Goal: Task Accomplishment & Management: Manage account settings

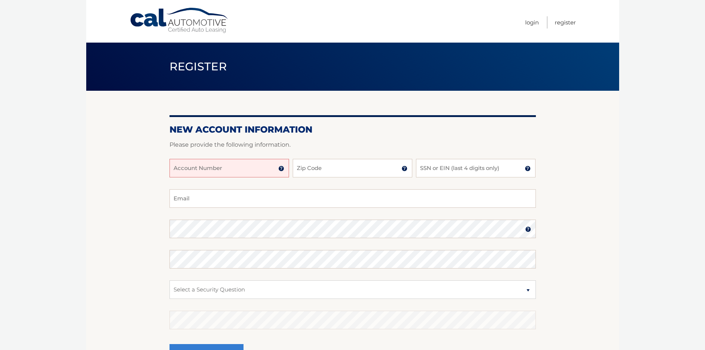
click at [192, 165] on input "Account Number" at bounding box center [230, 168] width 120 height 19
type input "44455990852"
click at [316, 173] on input "Zip Code" at bounding box center [353, 168] width 120 height 19
type input "07032"
click at [443, 168] on input "SSN or EIN (last 4 digits only)" at bounding box center [476, 168] width 120 height 19
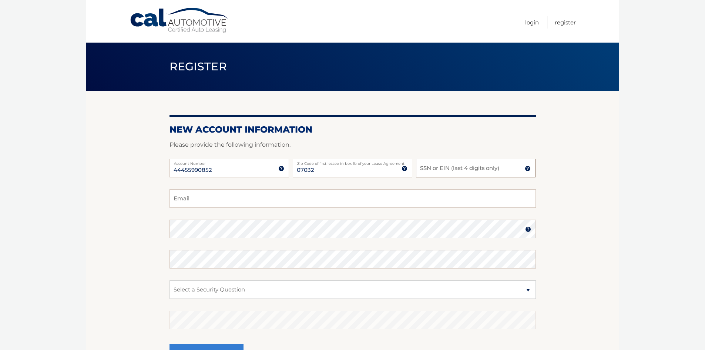
type input "2"
type input "0088"
click at [194, 197] on input "Email" at bounding box center [353, 198] width 366 height 19
type input "[EMAIL_ADDRESS][DOMAIN_NAME]"
click at [165, 234] on section "New Account Information Please provide the following information. 44455990852 A…" at bounding box center [352, 235] width 533 height 289
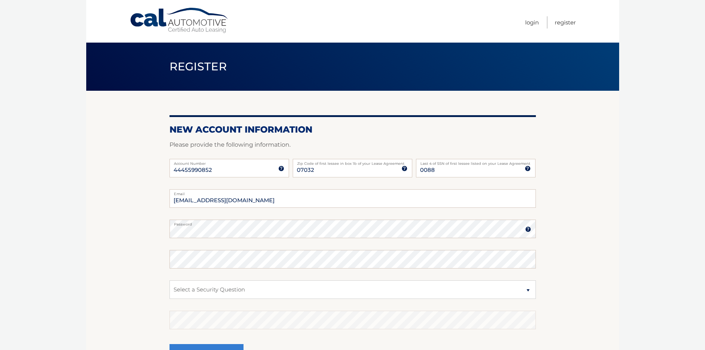
click at [160, 248] on section "New Account Information Please provide the following information. 44455990852 A…" at bounding box center [352, 235] width 533 height 289
click at [160, 230] on section "New Account Information Please provide the following information. 44455990852 A…" at bounding box center [352, 235] width 533 height 289
click at [177, 289] on select "Select a Security Question What was the name of your elementary school? What is…" at bounding box center [353, 289] width 366 height 19
select select "2"
click at [170, 280] on select "Select a Security Question What was the name of your elementary school? What is…" at bounding box center [353, 289] width 366 height 19
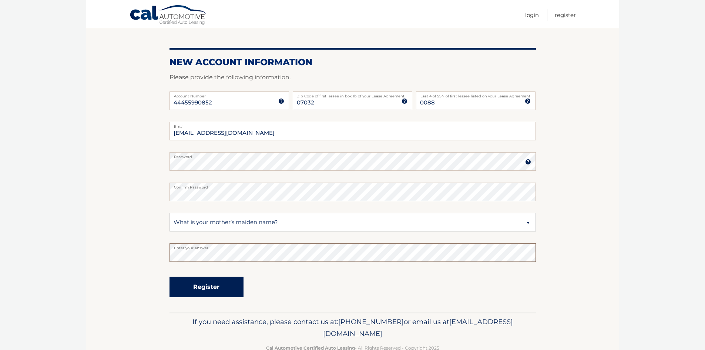
scroll to position [86, 0]
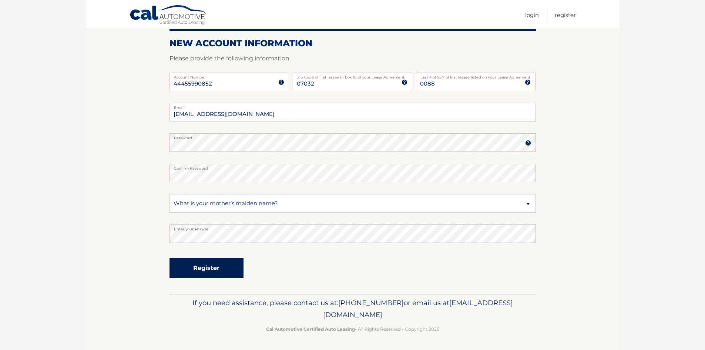
click at [185, 266] on button "Register" at bounding box center [207, 268] width 74 height 20
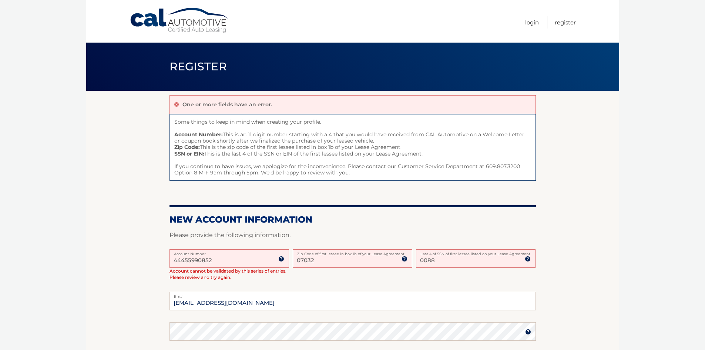
drag, startPoint x: 312, startPoint y: 261, endPoint x: 307, endPoint y: 264, distance: 5.6
click at [307, 263] on input "07032" at bounding box center [353, 258] width 120 height 19
click at [317, 261] on input "03270" at bounding box center [353, 258] width 120 height 19
drag, startPoint x: 315, startPoint y: 261, endPoint x: 300, endPoint y: 262, distance: 14.8
click at [300, 262] on input "03270" at bounding box center [353, 258] width 120 height 19
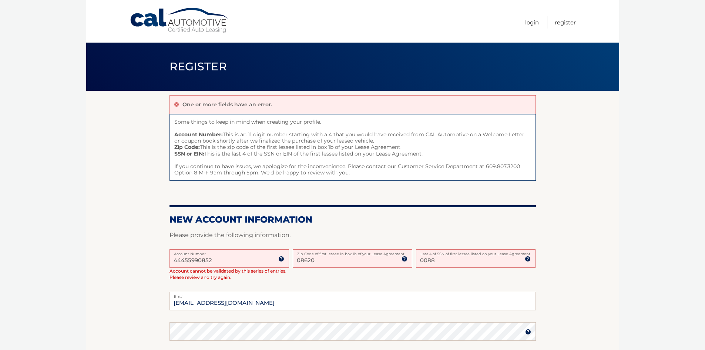
type input "08620"
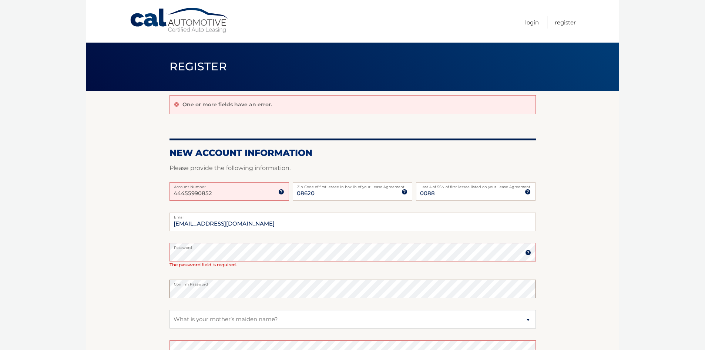
click at [166, 295] on section "One or more fields have an error. New Account Information Please provide the fo…" at bounding box center [352, 253] width 533 height 325
click at [153, 292] on section "One or more fields have an error. New Account Information Please provide the fo…" at bounding box center [352, 253] width 533 height 325
click at [163, 288] on section "One or more fields have an error. New Account Information Please provide the fo…" at bounding box center [352, 253] width 533 height 325
click at [172, 264] on span "The password field is required." at bounding box center [203, 265] width 67 height 6
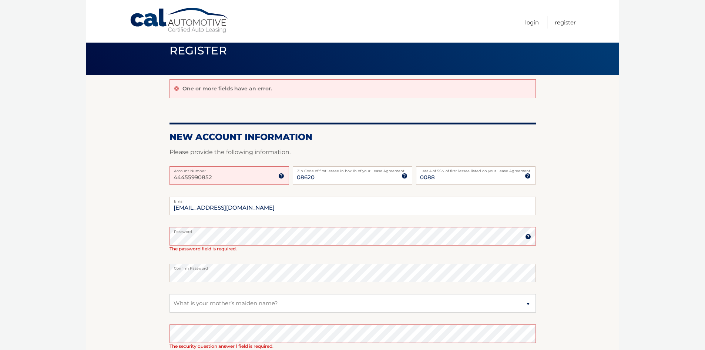
scroll to position [111, 0]
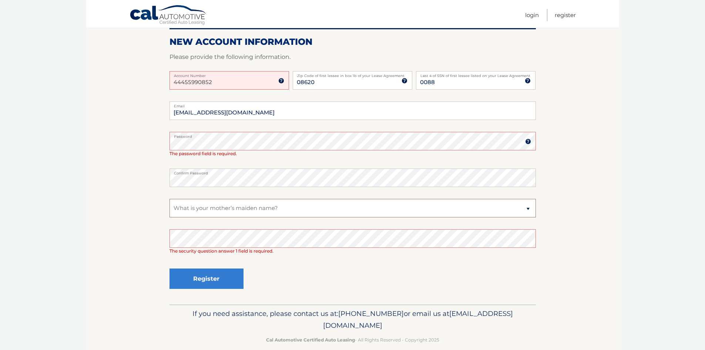
click at [248, 208] on select "Select a Security Question What was the name of your elementary school? What is…" at bounding box center [353, 208] width 366 height 19
click at [170, 199] on select "Select a Security Question What was the name of your elementary school? What is…" at bounding box center [353, 208] width 366 height 19
click at [227, 213] on select "Select a Security Question What was the name of your elementary school? What is…" at bounding box center [353, 208] width 366 height 19
select select "2"
click at [170, 199] on select "Select a Security Question What was the name of your elementary school? What is…" at bounding box center [353, 208] width 366 height 19
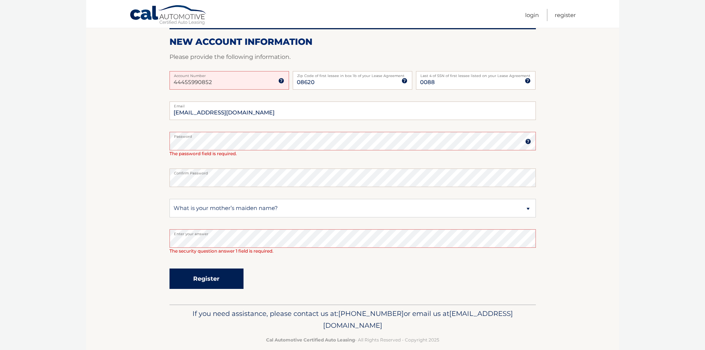
click at [216, 276] on button "Register" at bounding box center [207, 278] width 74 height 20
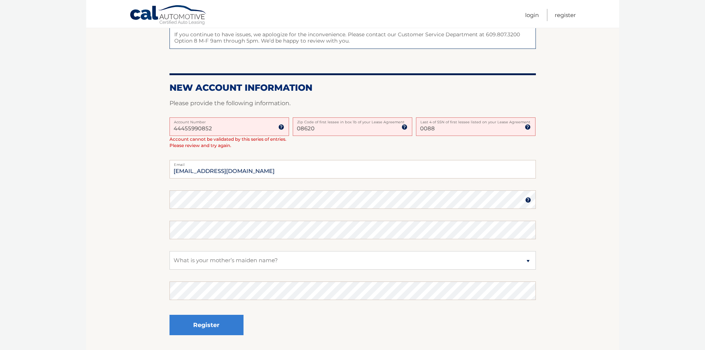
scroll to position [115, 0]
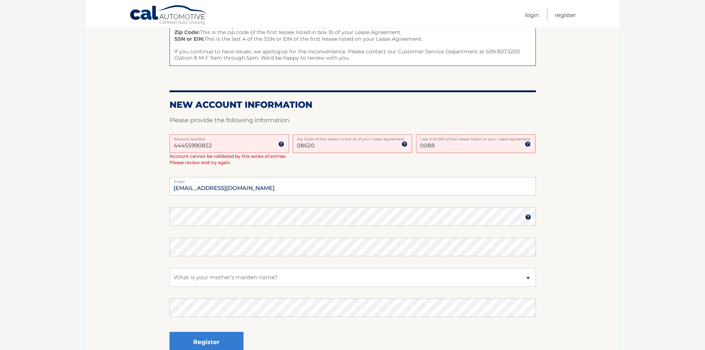
click at [436, 146] on input "0088" at bounding box center [476, 143] width 120 height 19
drag, startPoint x: 316, startPoint y: 146, endPoint x: 301, endPoint y: 148, distance: 14.9
click at [301, 148] on input "08620" at bounding box center [353, 143] width 120 height 19
type input "07032"
click at [454, 147] on input "0088" at bounding box center [476, 143] width 120 height 19
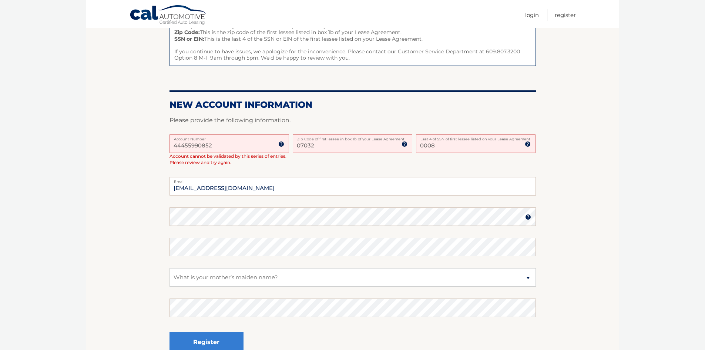
type input "0008"
drag, startPoint x: 254, startPoint y: 188, endPoint x: 156, endPoint y: 190, distance: 98.5
click at [156, 190] on section "One or more fields have an error. Some things to keep in mind when creating you…" at bounding box center [352, 172] width 533 height 392
type input "castromichaela84@gmail.com"
click at [136, 247] on section "One or more fields have an error. Some things to keep in mind when creating you…" at bounding box center [352, 172] width 533 height 392
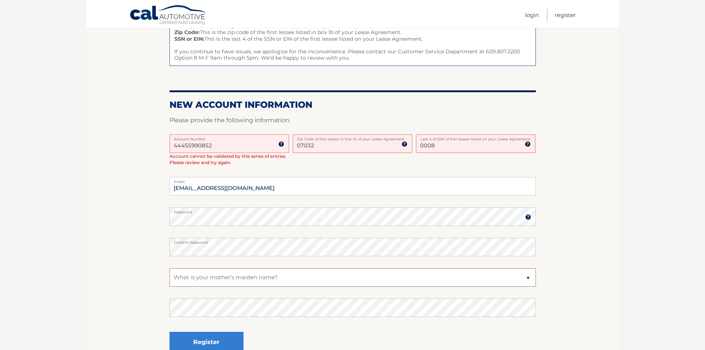
click at [182, 275] on select "Select a Security Question What was the name of your elementary school? What is…" at bounding box center [353, 277] width 366 height 19
click at [170, 268] on select "Select a Security Question What was the name of your elementary school? What is…" at bounding box center [353, 277] width 366 height 19
click at [200, 337] on button "Register" at bounding box center [207, 342] width 74 height 20
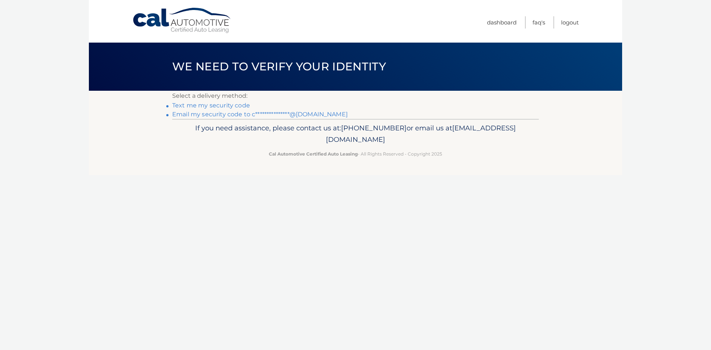
click at [205, 104] on link "Text me my security code" at bounding box center [211, 105] width 78 height 7
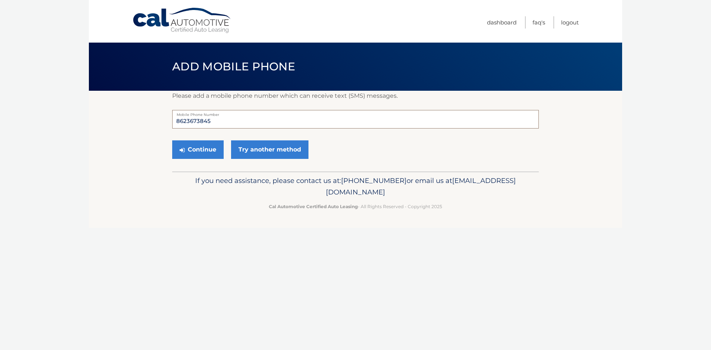
drag, startPoint x: 211, startPoint y: 122, endPoint x: 169, endPoint y: 122, distance: 42.6
click at [169, 122] on section "Please add a mobile phone number which can receive text (SMS) messages. 8623673…" at bounding box center [355, 131] width 533 height 81
type input "9083588759"
click at [195, 149] on button "Continue" at bounding box center [197, 149] width 51 height 19
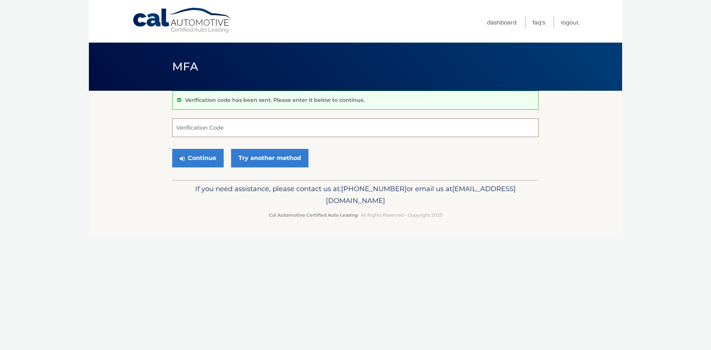
click at [194, 125] on input "Verification Code" at bounding box center [355, 127] width 366 height 19
click at [180, 132] on input "Verification Code" at bounding box center [355, 127] width 366 height 19
type input "098921"
click at [209, 161] on button "Continue" at bounding box center [197, 158] width 51 height 19
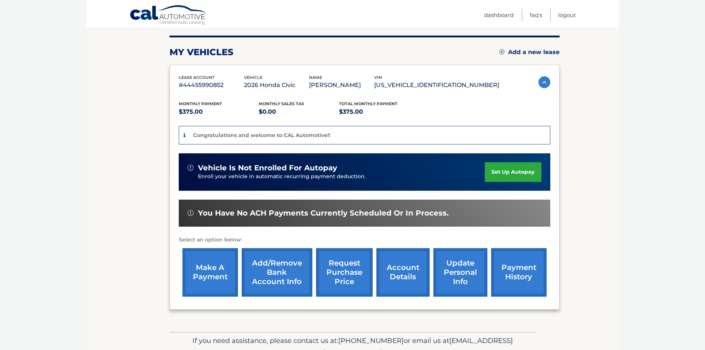
scroll to position [63, 0]
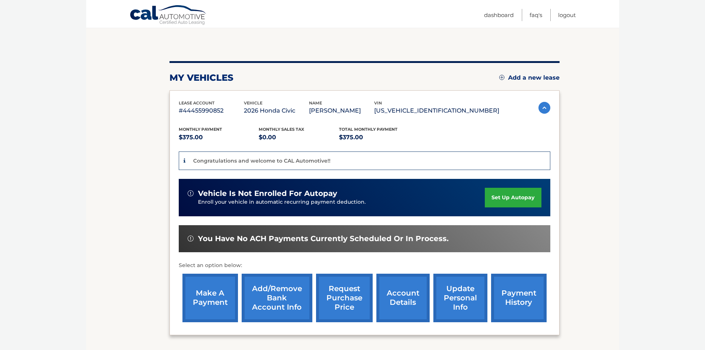
click at [522, 315] on link "payment history" at bounding box center [519, 298] width 56 height 48
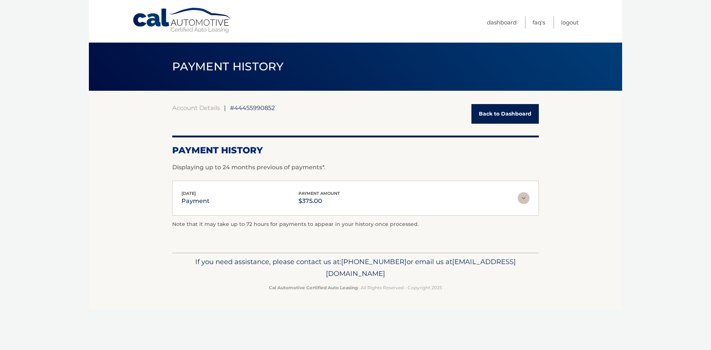
click at [522, 196] on img at bounding box center [523, 198] width 12 height 12
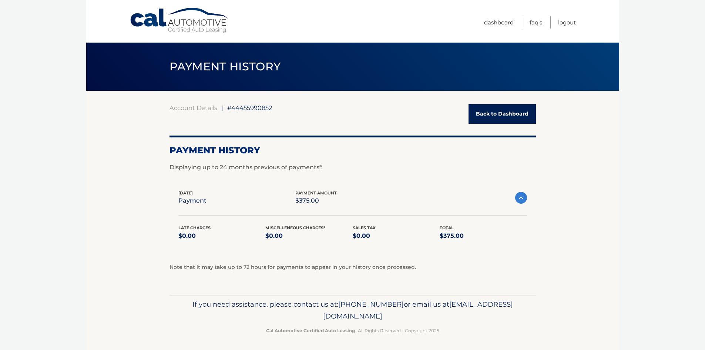
click at [523, 198] on img at bounding box center [521, 198] width 12 height 12
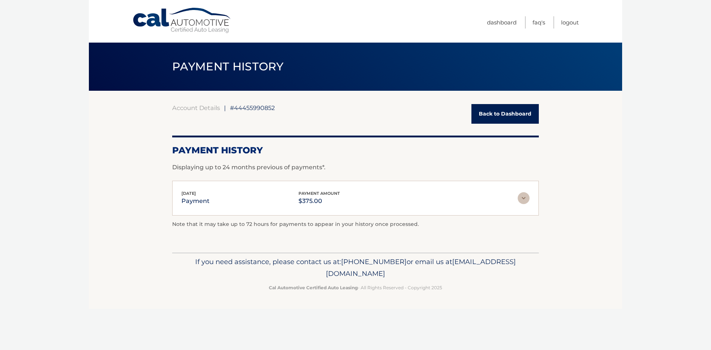
click at [522, 120] on link "Back to Dashboard" at bounding box center [504, 114] width 67 height 20
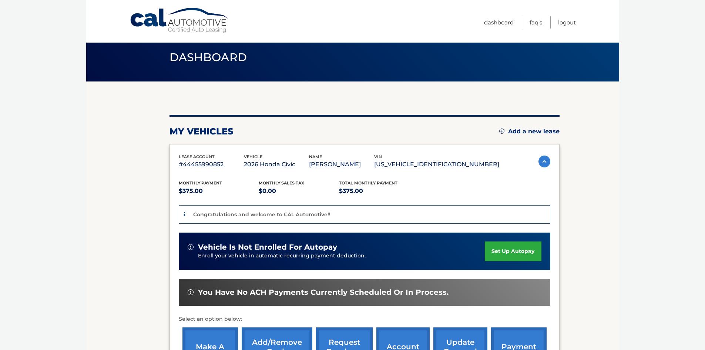
scroll to position [74, 0]
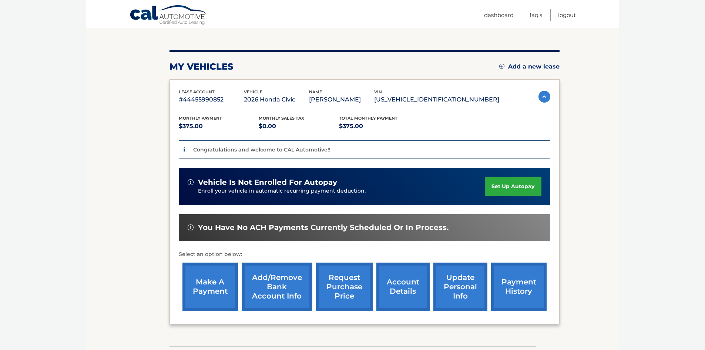
click at [496, 196] on link "set up autopay" at bounding box center [513, 187] width 56 height 20
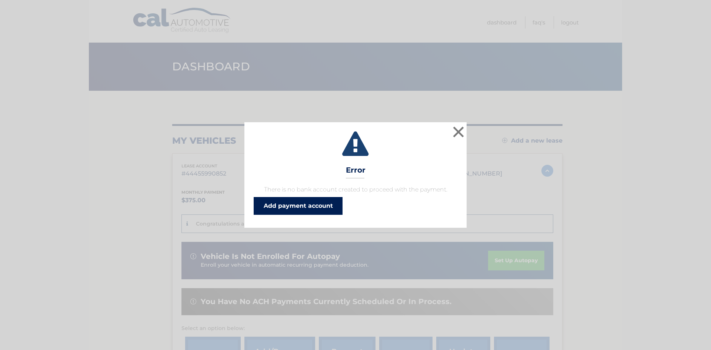
click at [304, 204] on link "Add payment account" at bounding box center [298, 206] width 89 height 18
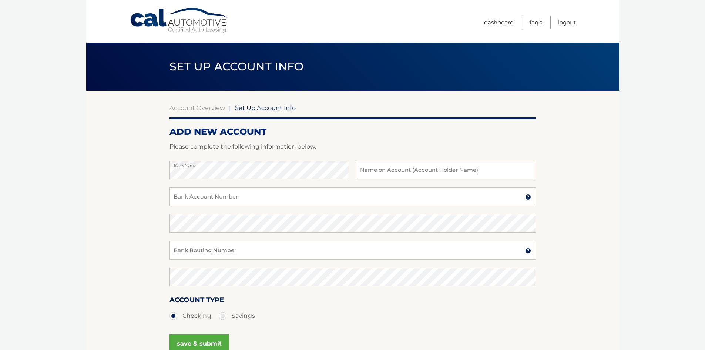
click at [385, 174] on input "text" at bounding box center [446, 170] width 180 height 19
type input "[PERSON_NAME]"
click at [316, 194] on input "Bank Account Number" at bounding box center [353, 196] width 366 height 19
type input "31483874433"
click at [225, 255] on input "Bank Routing Number" at bounding box center [353, 250] width 366 height 19
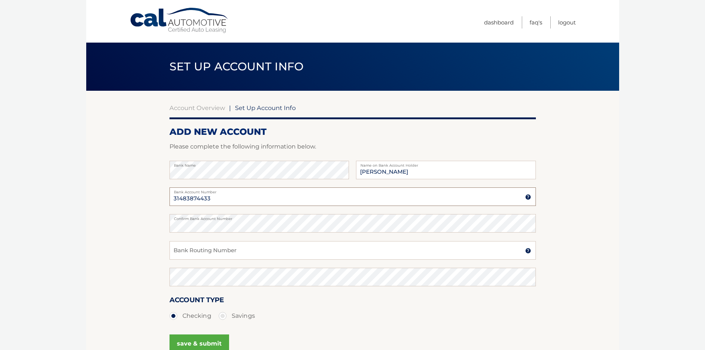
drag, startPoint x: 214, startPoint y: 200, endPoint x: 163, endPoint y: 200, distance: 51.1
click at [163, 200] on section "Account Overview | Set Up Account Info ADD NEW ACCOUNT Please complete the foll…" at bounding box center [352, 232] width 533 height 282
type input "8081823026"
click at [159, 227] on section "Account Overview | Set Up Account Info ADD NEW ACCOUNT Please complete the foll…" at bounding box center [352, 232] width 533 height 282
click at [180, 246] on input "Bank Routing Number" at bounding box center [353, 250] width 366 height 19
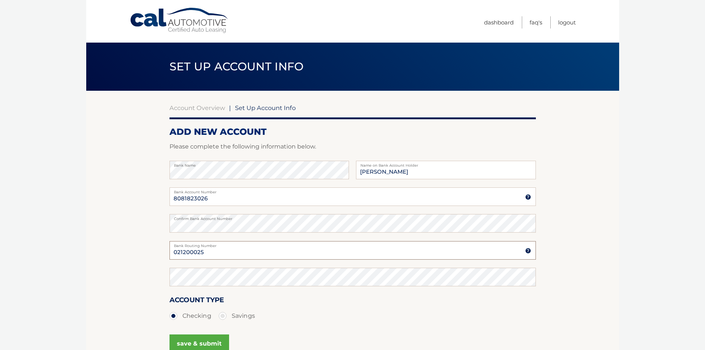
type input "021200025"
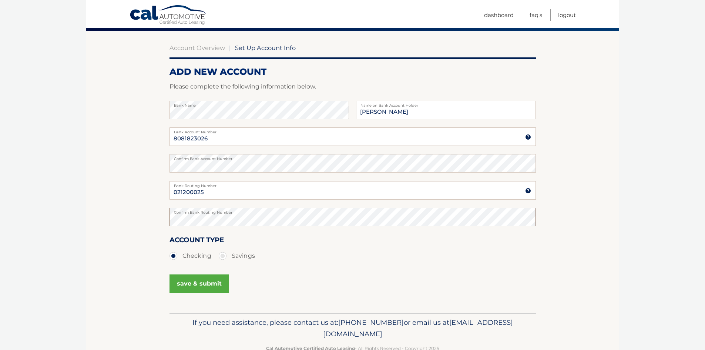
scroll to position [80, 0]
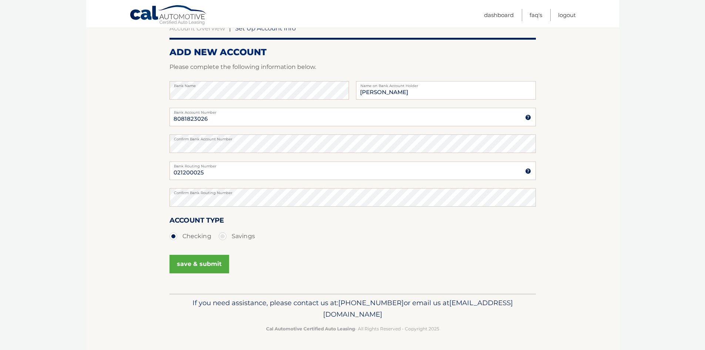
click at [201, 261] on button "save & submit" at bounding box center [200, 264] width 60 height 19
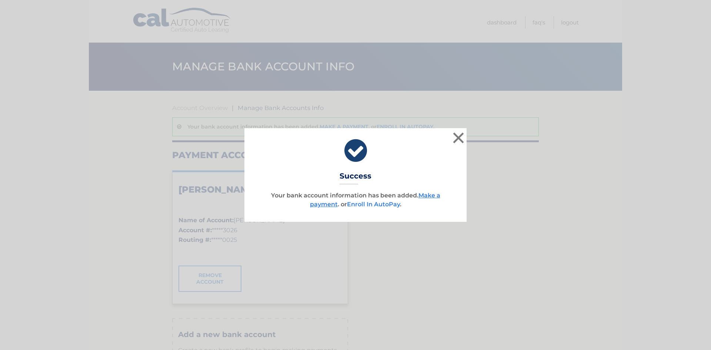
click at [384, 206] on link "Enroll In AutoPay" at bounding box center [373, 204] width 53 height 7
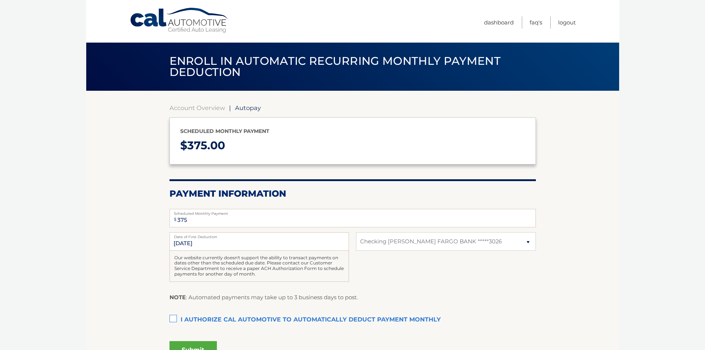
select select "ZmI0NGY5YTYtMmRjMC00NzMyLThjNDQtZTdkMmZiNmI1NDM1"
click at [330, 224] on input "375" at bounding box center [353, 218] width 366 height 19
click at [430, 259] on div "9/4/2025 Date of First Deduction Our website currently doesn't support the abil…" at bounding box center [353, 261] width 366 height 58
click at [537, 254] on section "Account Overview | Autopay Scheduled monthly payment $ 375.00 Payment Informati…" at bounding box center [352, 230] width 533 height 279
click at [516, 242] on select "Select Bank Account Checking WELLS FARGO BANK *****3026" at bounding box center [446, 241] width 180 height 19
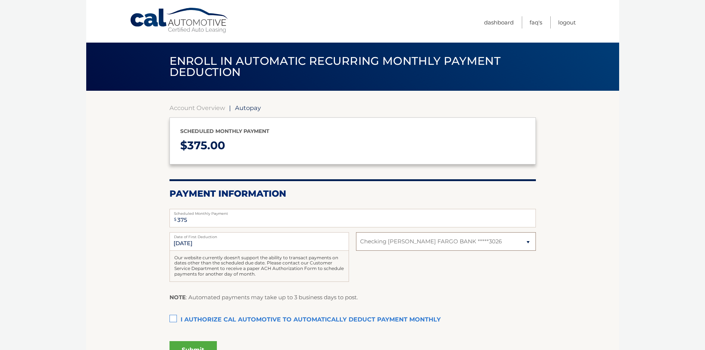
click at [356, 232] on select "Select Bank Account Checking WELLS FARGO BANK *****3026" at bounding box center [446, 241] width 180 height 19
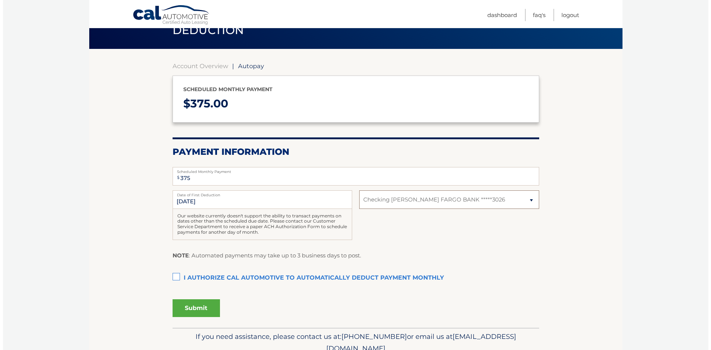
scroll to position [76, 0]
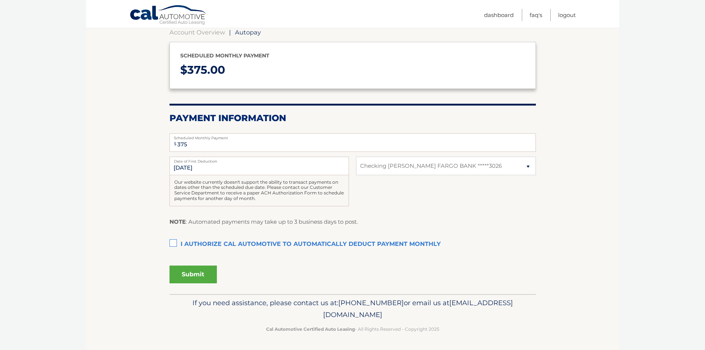
click at [174, 242] on label "I authorize cal automotive to automatically deduct payment monthly This checkbo…" at bounding box center [353, 244] width 366 height 15
click at [0, 0] on input "I authorize cal automotive to automatically deduct payment monthly This checkbo…" at bounding box center [0, 0] width 0 height 0
click at [179, 277] on button "Submit" at bounding box center [193, 274] width 47 height 18
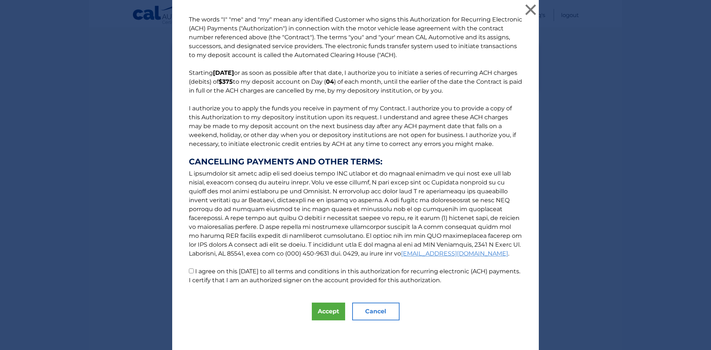
click at [189, 270] on input "I agree on this 09/02/2025 to all terms and conditions in this authorization fo…" at bounding box center [191, 270] width 5 height 5
checkbox input "true"
click at [319, 315] on button "Accept" at bounding box center [328, 311] width 33 height 18
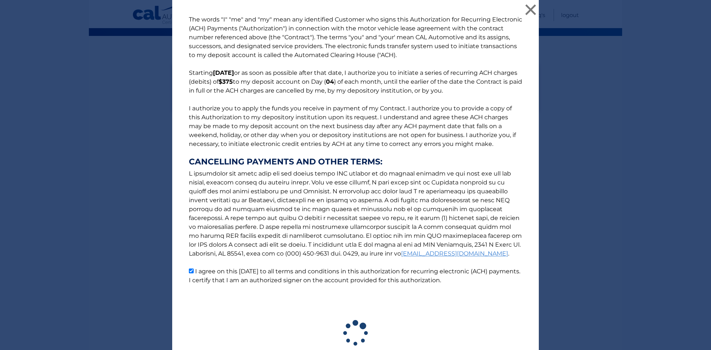
scroll to position [55, 0]
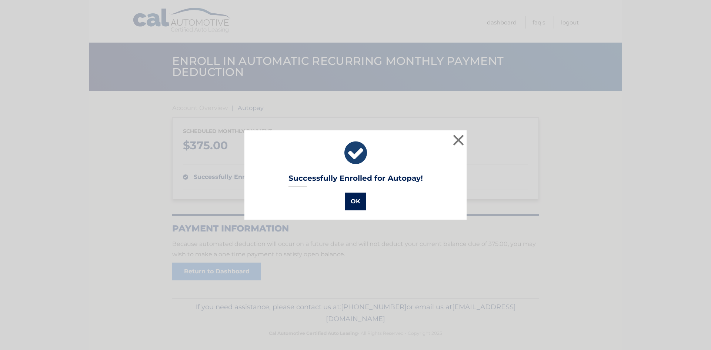
click at [350, 203] on button "OK" at bounding box center [355, 201] width 21 height 18
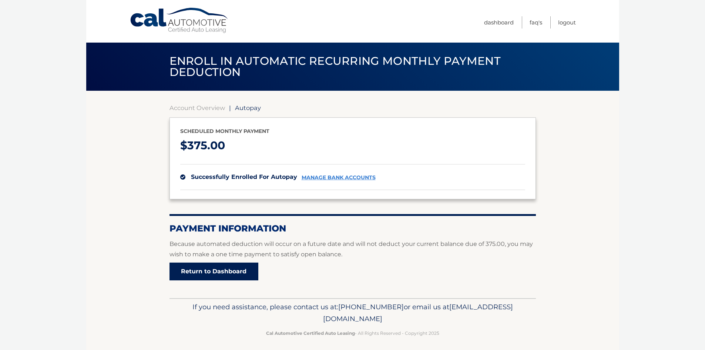
click at [204, 274] on link "Return to Dashboard" at bounding box center [214, 271] width 89 height 18
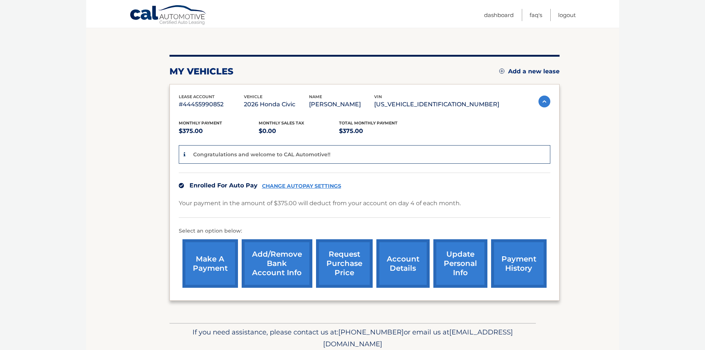
scroll to position [74, 0]
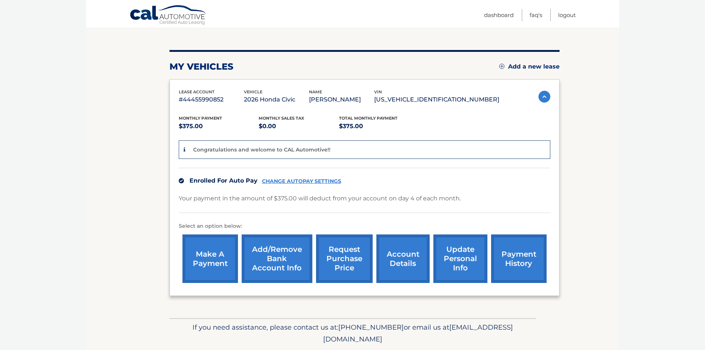
click at [408, 275] on link "account details" at bounding box center [402, 258] width 53 height 48
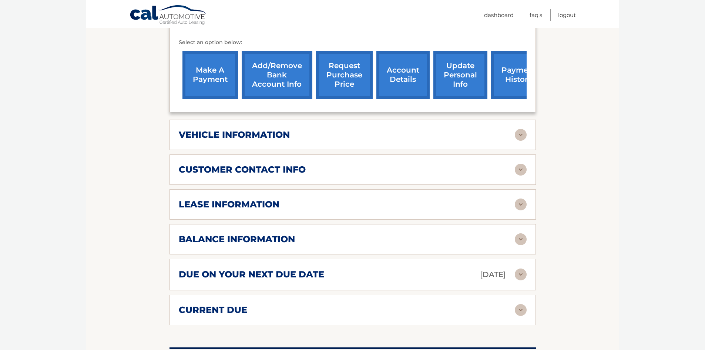
scroll to position [236, 0]
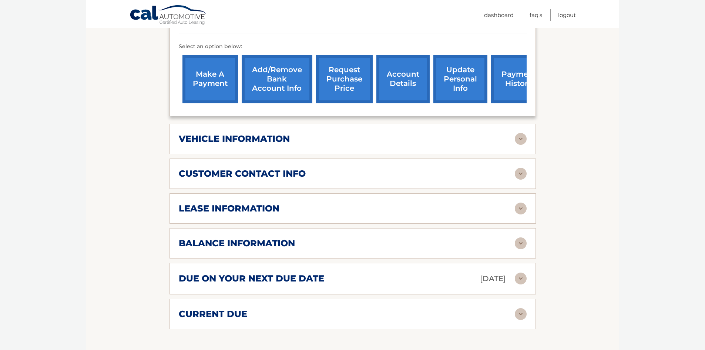
click at [494, 154] on div "vehicle information vehicle Year 2026 vehicle make Honda vehicle model Civic ve…" at bounding box center [353, 139] width 366 height 30
drag, startPoint x: 524, startPoint y: 154, endPoint x: 521, endPoint y: 150, distance: 6.1
click at [523, 152] on div "vehicle information vehicle Year 2026 vehicle make Honda vehicle model Civic ve…" at bounding box center [353, 139] width 366 height 30
click at [521, 145] on img at bounding box center [521, 139] width 12 height 12
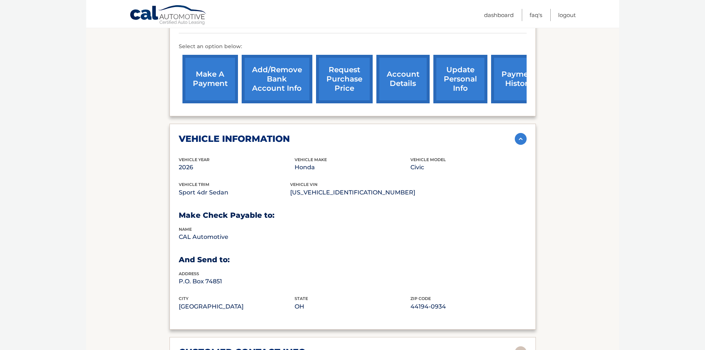
click at [428, 162] on span "vehicle model" at bounding box center [428, 159] width 36 height 5
click at [520, 145] on img at bounding box center [521, 139] width 12 height 12
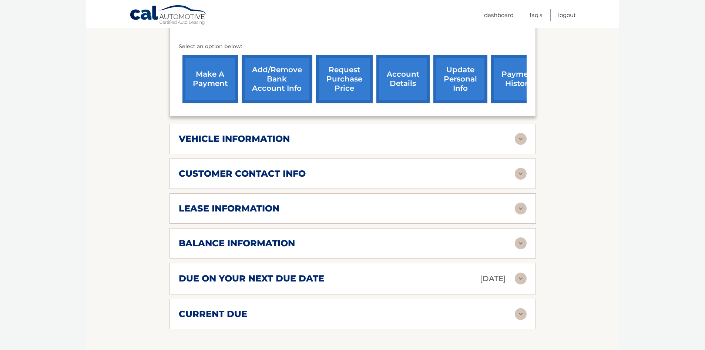
click at [521, 180] on img at bounding box center [521, 174] width 12 height 12
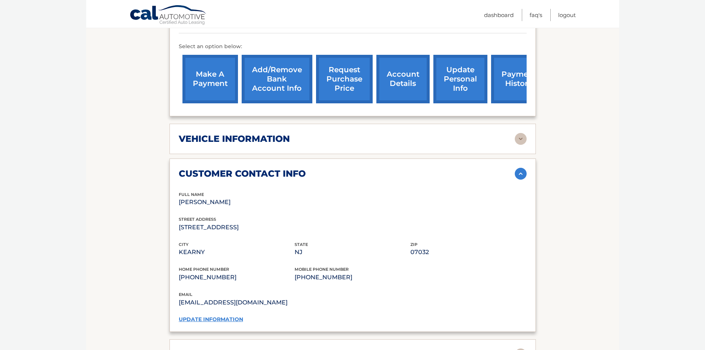
click at [523, 180] on img at bounding box center [521, 174] width 12 height 12
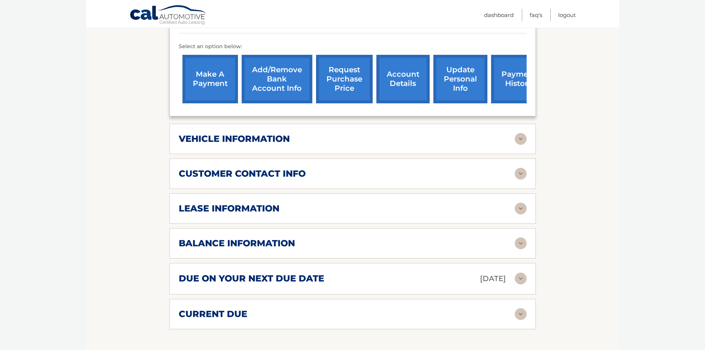
click at [521, 180] on img at bounding box center [521, 174] width 12 height 12
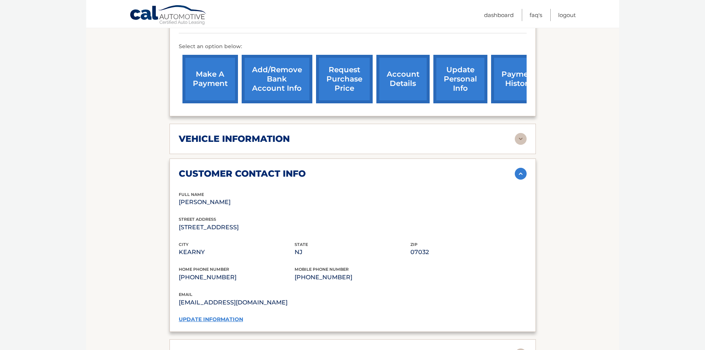
click at [212, 322] on link "update information" at bounding box center [211, 319] width 64 height 7
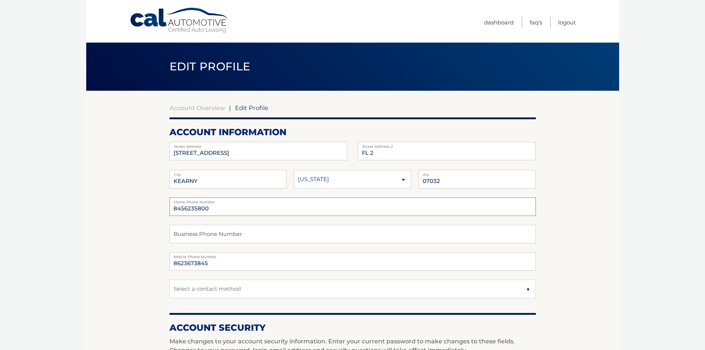
drag, startPoint x: 214, startPoint y: 209, endPoint x: 160, endPoint y: 212, distance: 53.8
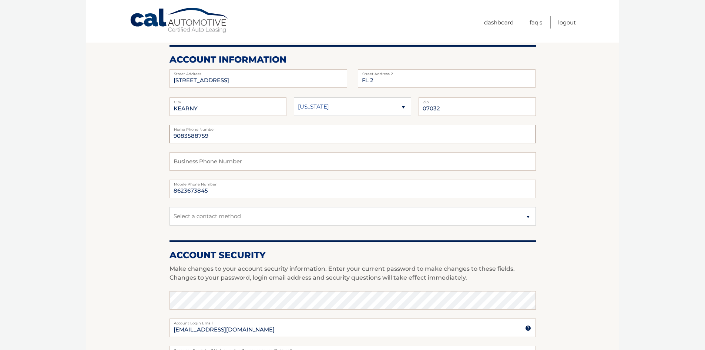
scroll to position [74, 0]
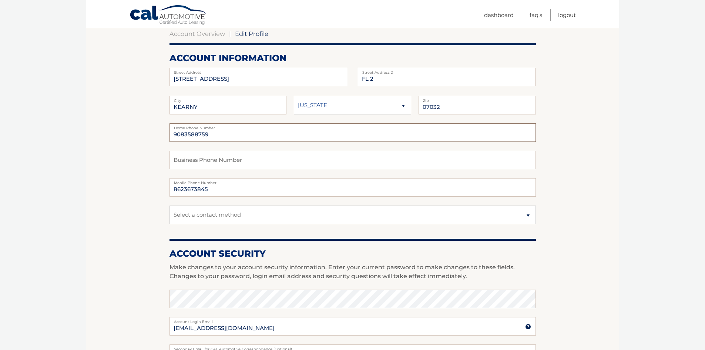
type input "9083588759"
drag, startPoint x: 177, startPoint y: 193, endPoint x: 150, endPoint y: 197, distance: 27.6
click at [150, 197] on section "Account Overview | Edit Profile account information 84 BERGEN AVE Street Addres…" at bounding box center [352, 286] width 533 height 539
type input "9083588759"
click at [214, 214] on select "Select a contact method Mobile Home" at bounding box center [353, 214] width 366 height 19
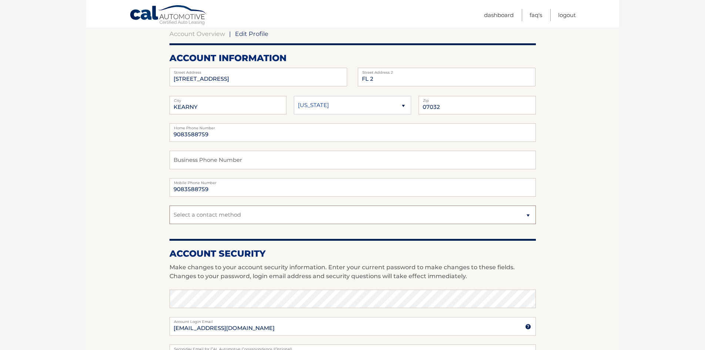
select select "1"
click at [170, 205] on select "Select a contact method Mobile Home" at bounding box center [353, 214] width 366 height 19
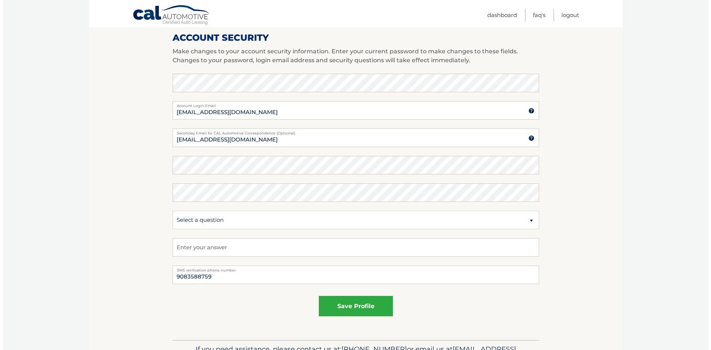
scroll to position [296, 0]
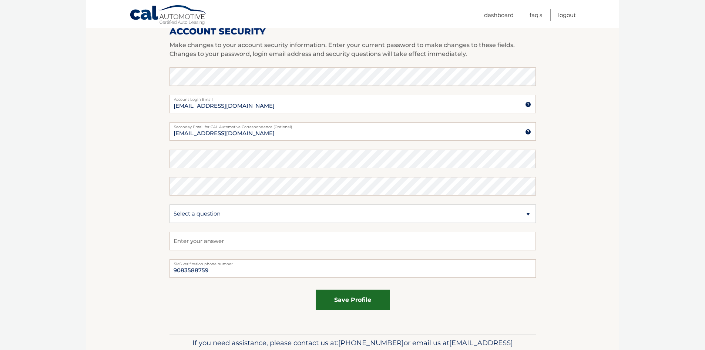
click at [335, 294] on button "save profile" at bounding box center [353, 299] width 74 height 20
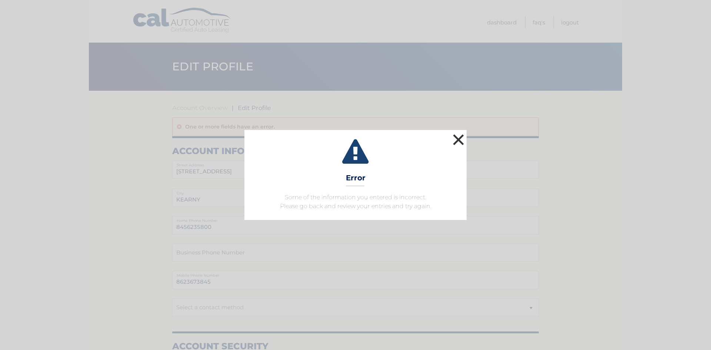
click at [457, 138] on button "×" at bounding box center [458, 139] width 15 height 15
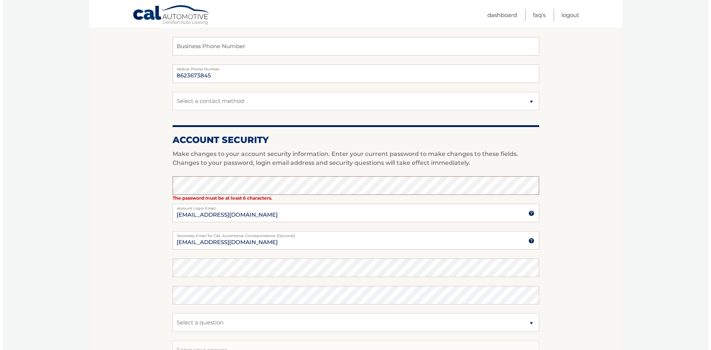
scroll to position [281, 0]
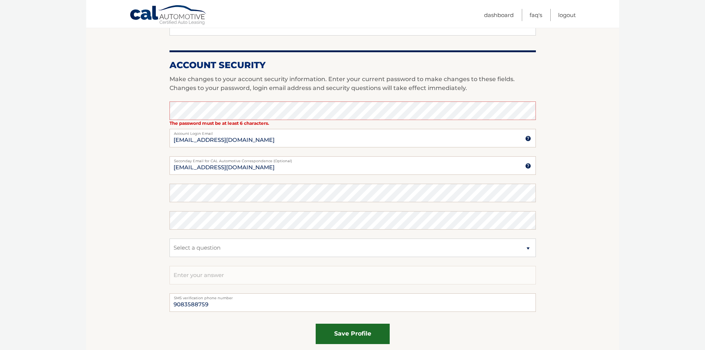
click at [331, 331] on button "save profile" at bounding box center [353, 333] width 74 height 20
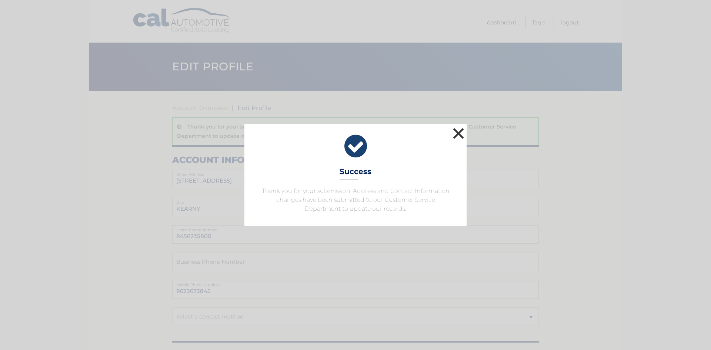
click at [460, 135] on button "×" at bounding box center [458, 133] width 15 height 15
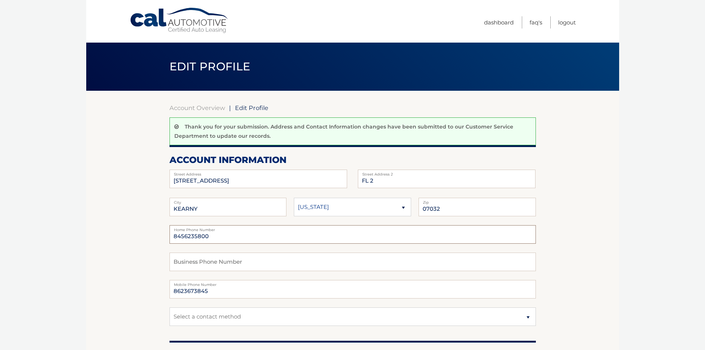
drag, startPoint x: 188, startPoint y: 240, endPoint x: 165, endPoint y: 241, distance: 23.3
type input "9083588759"
click at [217, 292] on input "8623673845" at bounding box center [353, 289] width 366 height 19
drag, startPoint x: 211, startPoint y: 291, endPoint x: 167, endPoint y: 293, distance: 44.8
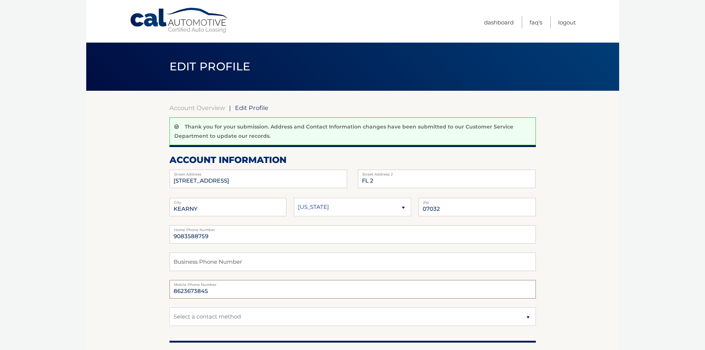
drag, startPoint x: 208, startPoint y: 237, endPoint x: 163, endPoint y: 238, distance: 44.8
click at [193, 288] on input "text" at bounding box center [353, 289] width 366 height 19
type input "9083588759"
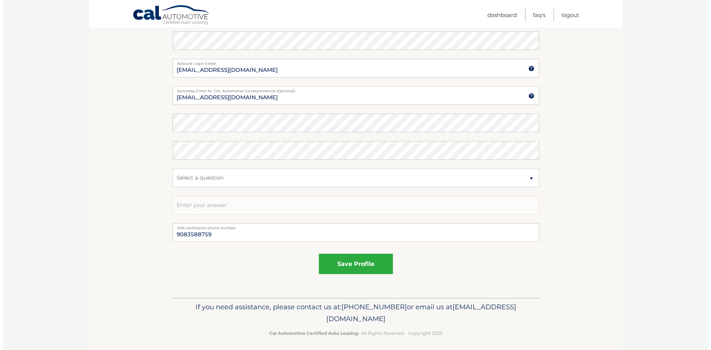
scroll to position [364, 0]
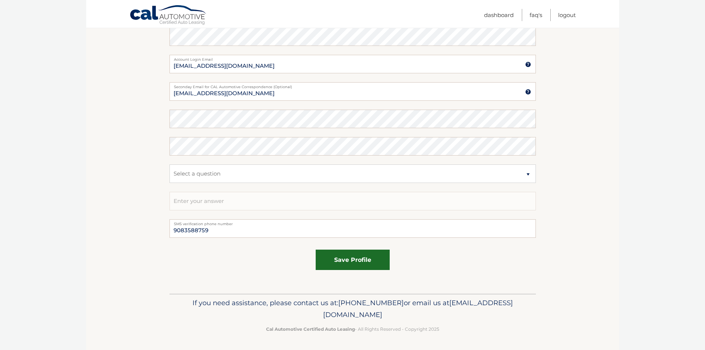
click at [337, 262] on button "save profile" at bounding box center [353, 259] width 74 height 20
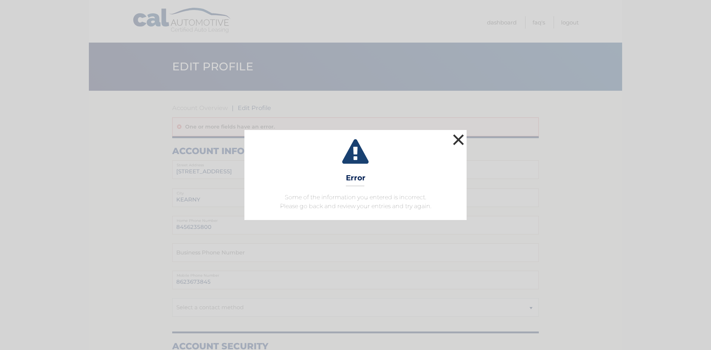
click at [460, 142] on button "×" at bounding box center [458, 139] width 15 height 15
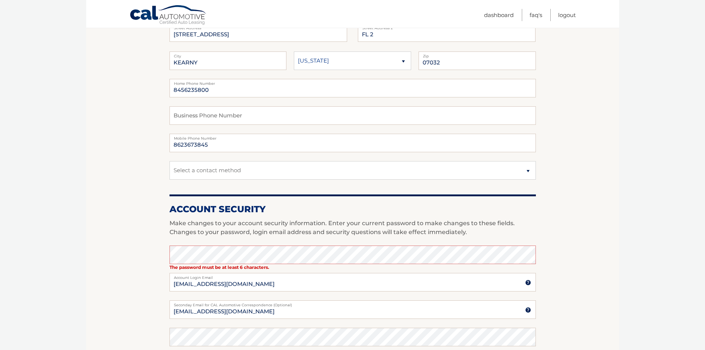
scroll to position [74, 0]
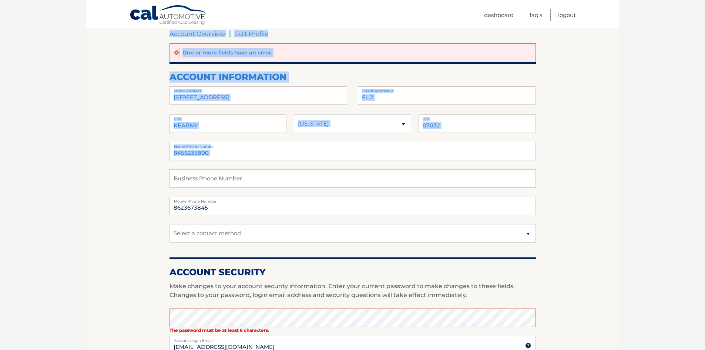
drag, startPoint x: 210, startPoint y: 147, endPoint x: 161, endPoint y: 154, distance: 49.3
click at [161, 154] on section "Account Overview | Edit Profile One or more fields have an error. account infor…" at bounding box center [352, 296] width 533 height 558
click at [221, 157] on input "8456235800" at bounding box center [353, 151] width 366 height 19
click at [238, 156] on input "8456235800" at bounding box center [353, 151] width 366 height 19
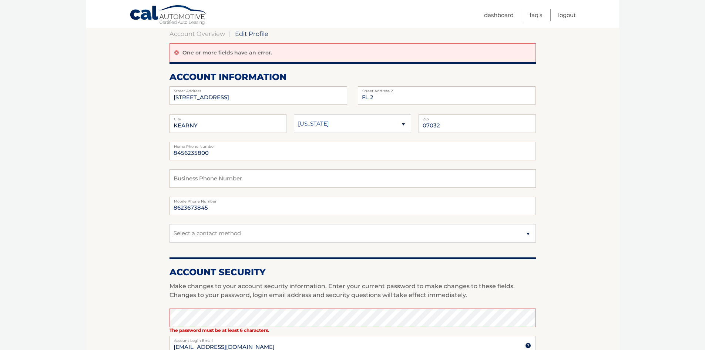
click at [129, 165] on section "Account Overview | Edit Profile One or more fields have an error. account infor…" at bounding box center [352, 296] width 533 height 558
drag, startPoint x: 214, startPoint y: 154, endPoint x: 154, endPoint y: 155, distance: 60.0
click at [154, 155] on section "Account Overview | Edit Profile One or more fields have an error. account infor…" at bounding box center [352, 296] width 533 height 558
click at [172, 149] on input "text" at bounding box center [353, 151] width 366 height 19
type input "9083588759"
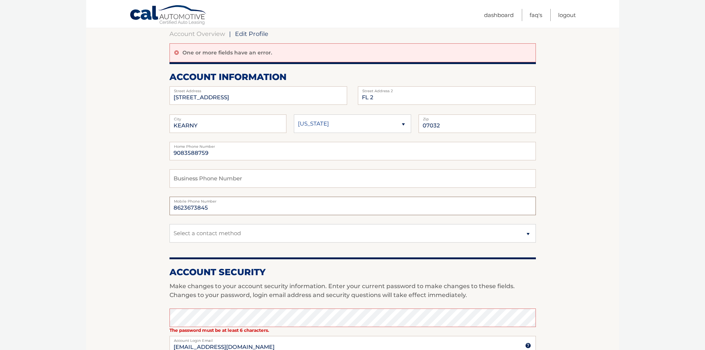
drag, startPoint x: 180, startPoint y: 209, endPoint x: 148, endPoint y: 212, distance: 31.9
click at [148, 212] on section "Account Overview | Edit Profile One or more fields have an error. account infor…" at bounding box center [352, 296] width 533 height 558
click at [174, 207] on input "text" at bounding box center [353, 206] width 366 height 19
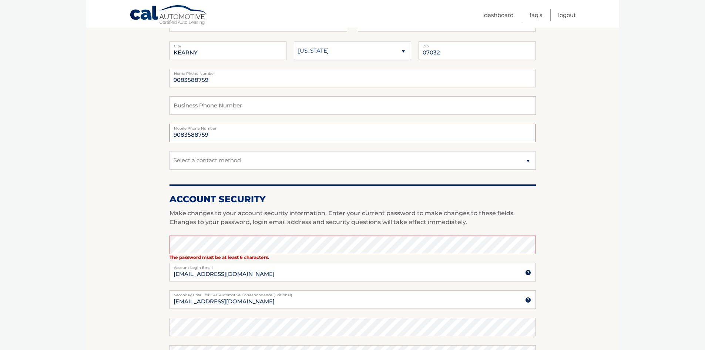
scroll to position [148, 0]
type input "castromichaela84@gmail.com"
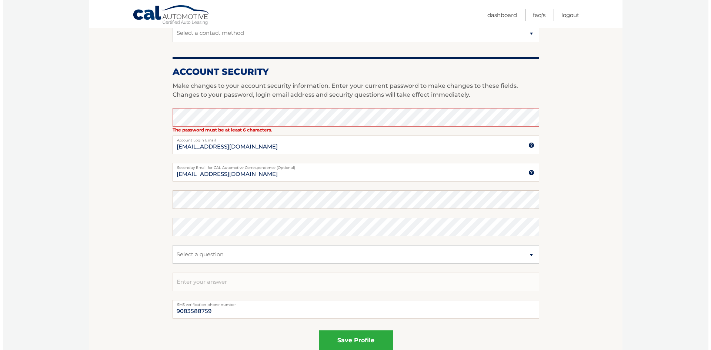
scroll to position [355, 0]
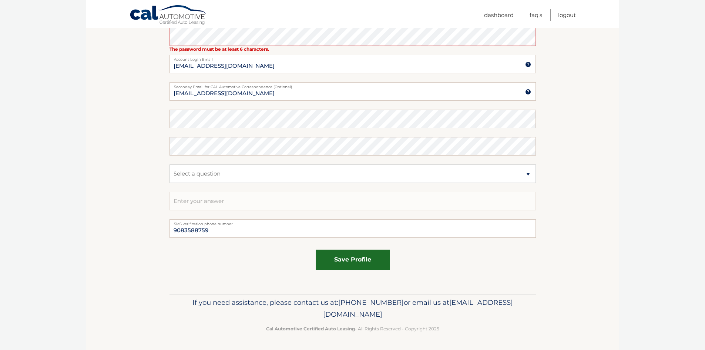
click at [338, 258] on button "save profile" at bounding box center [353, 259] width 74 height 20
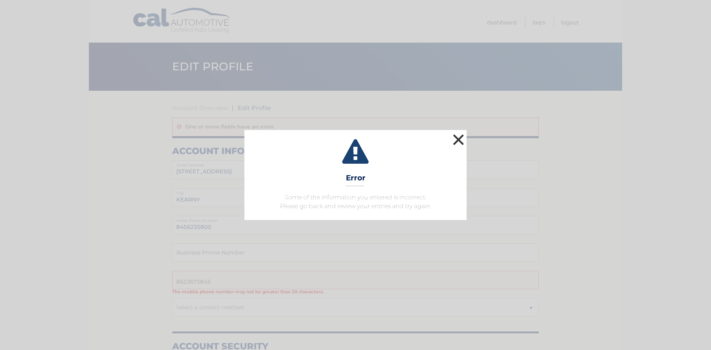
click at [456, 141] on button "×" at bounding box center [458, 139] width 15 height 15
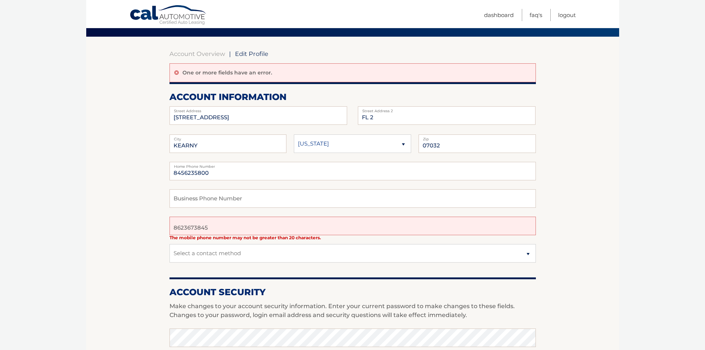
scroll to position [111, 0]
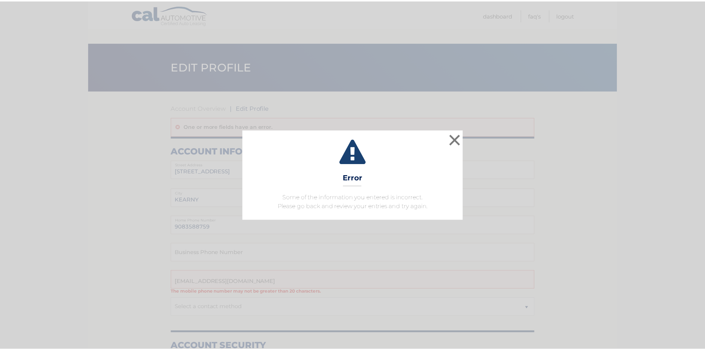
scroll to position [355, 0]
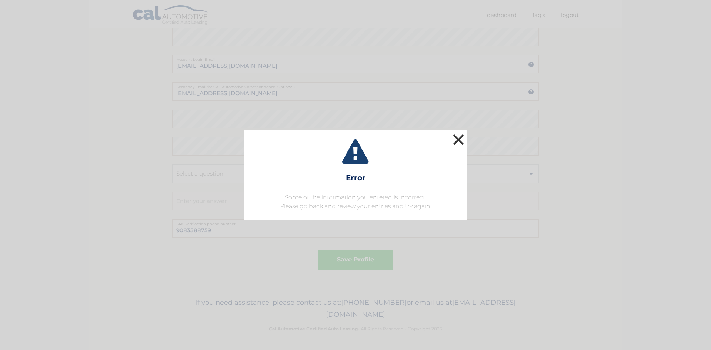
click at [453, 142] on button "×" at bounding box center [458, 139] width 15 height 15
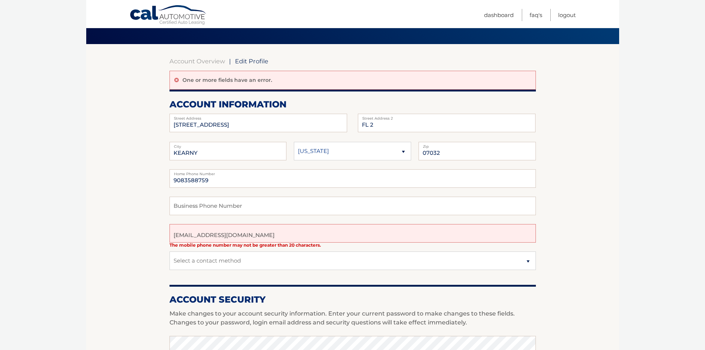
scroll to position [22, 0]
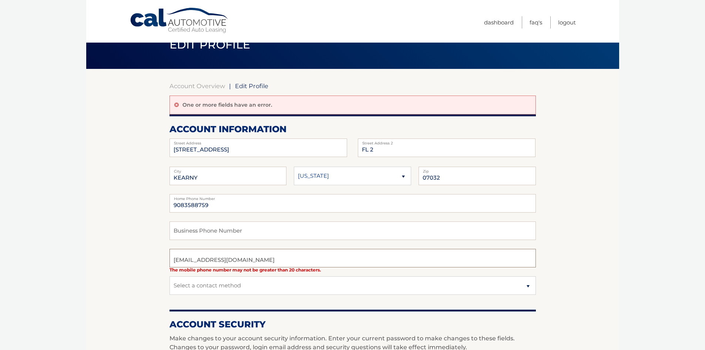
drag, startPoint x: 254, startPoint y: 263, endPoint x: 162, endPoint y: 274, distance: 92.8
click at [162, 274] on section "Account Overview | Edit Profile One or more fields have an error. account infor…" at bounding box center [352, 348] width 533 height 558
click at [176, 256] on input "text" at bounding box center [353, 258] width 366 height 19
type input "9083588759"
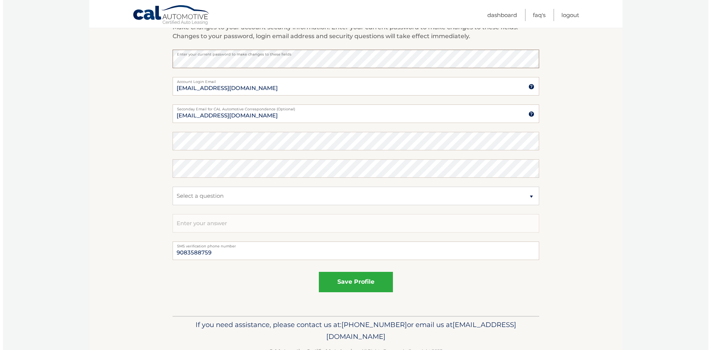
scroll to position [333, 0]
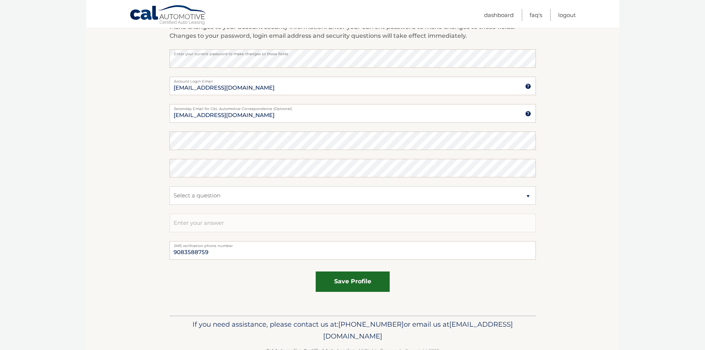
click at [349, 276] on button "save profile" at bounding box center [353, 281] width 74 height 20
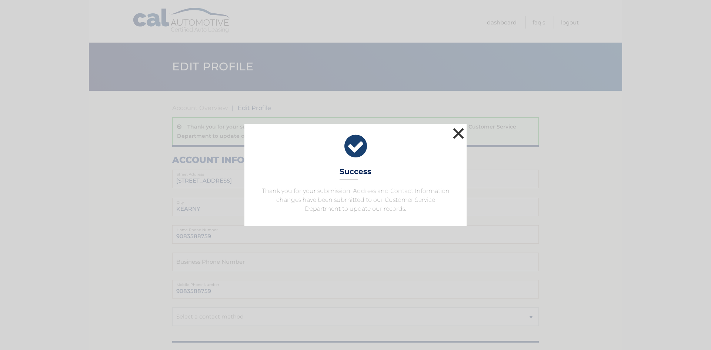
click at [460, 132] on button "×" at bounding box center [458, 133] width 15 height 15
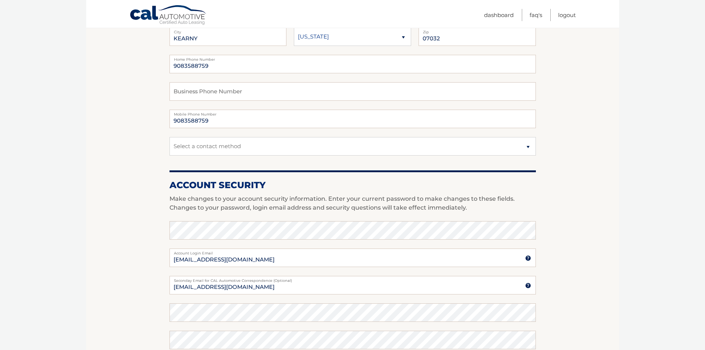
scroll to position [179, 0]
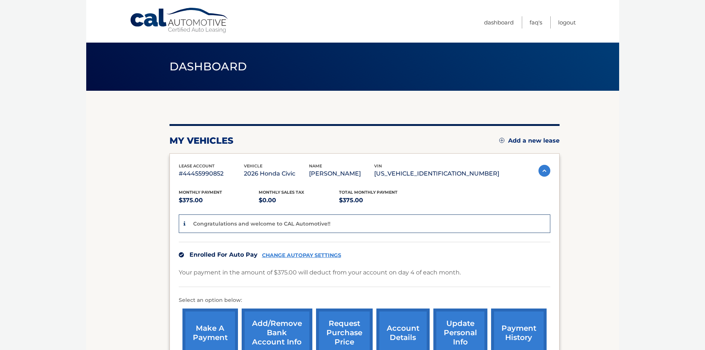
scroll to position [109, 0]
